Goal: Obtain resource: Obtain resource

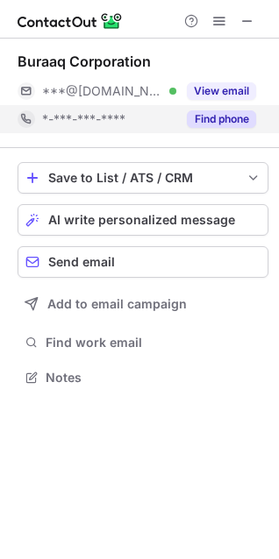
scroll to position [365, 279]
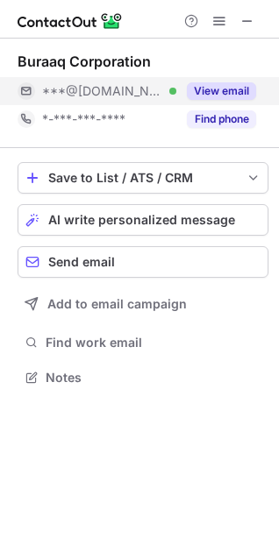
click at [222, 95] on button "View email" at bounding box center [221, 91] width 69 height 18
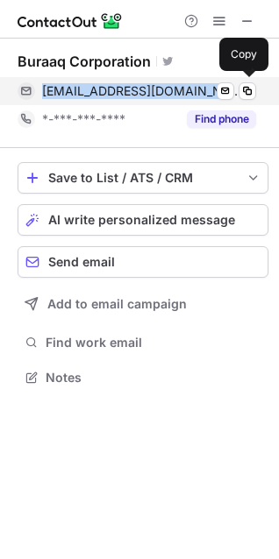
drag, startPoint x: 45, startPoint y: 97, endPoint x: 228, endPoint y: 102, distance: 183.1
click at [228, 102] on div "highclassnews66@gmail.com Verified Send email Copy" at bounding box center [137, 91] width 238 height 28
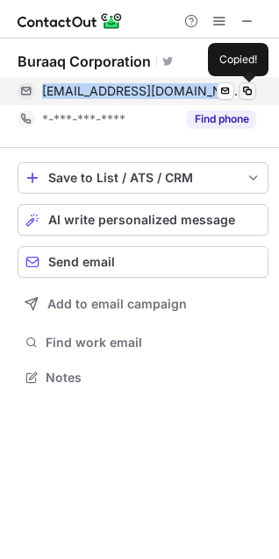
click at [246, 90] on span at bounding box center [247, 91] width 14 height 14
